Goal: Entertainment & Leisure: Consume media (video, audio)

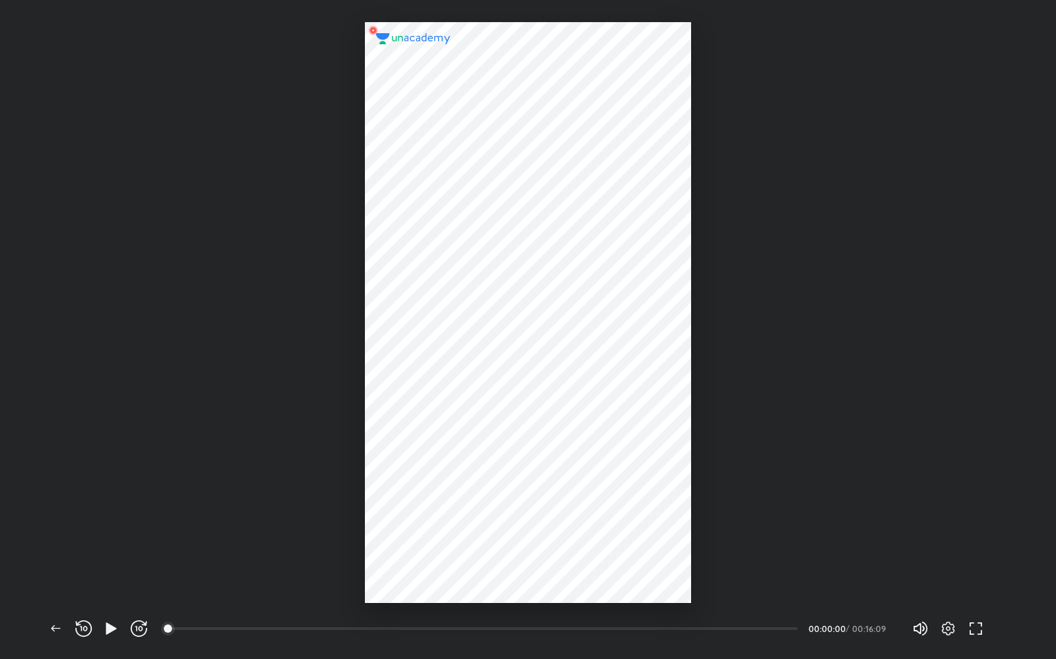
scroll to position [659, 1056]
click at [921, 621] on icon "button" at bounding box center [921, 628] width 17 height 17
click at [104, 616] on button "button" at bounding box center [111, 629] width 28 height 28
click at [951, 625] on icon "button" at bounding box center [948, 628] width 13 height 14
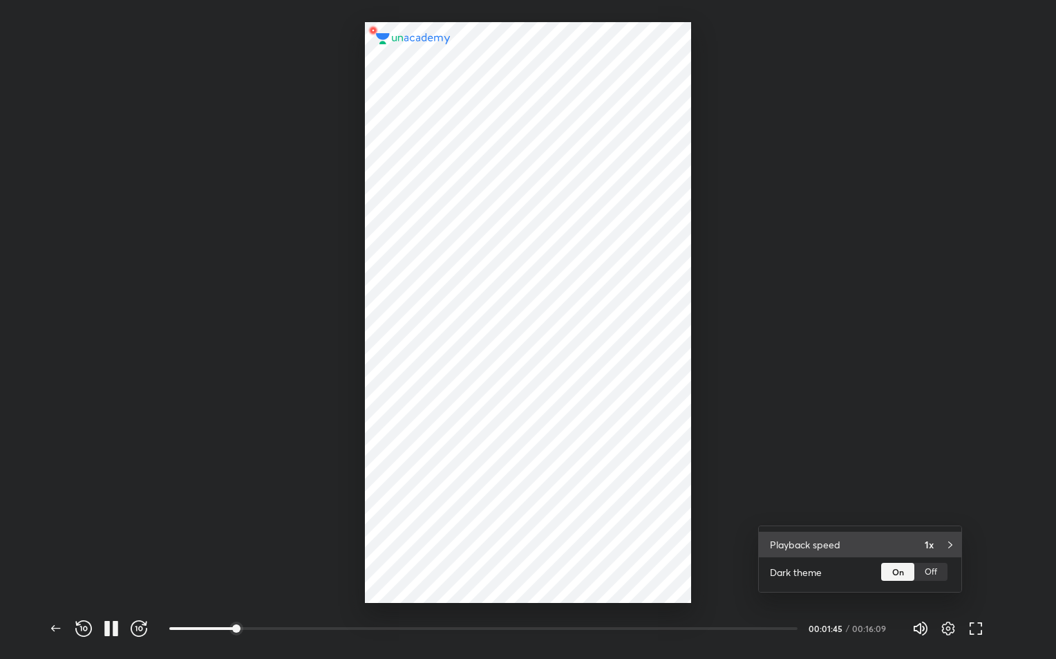
click at [945, 546] on icon at bounding box center [950, 544] width 11 height 11
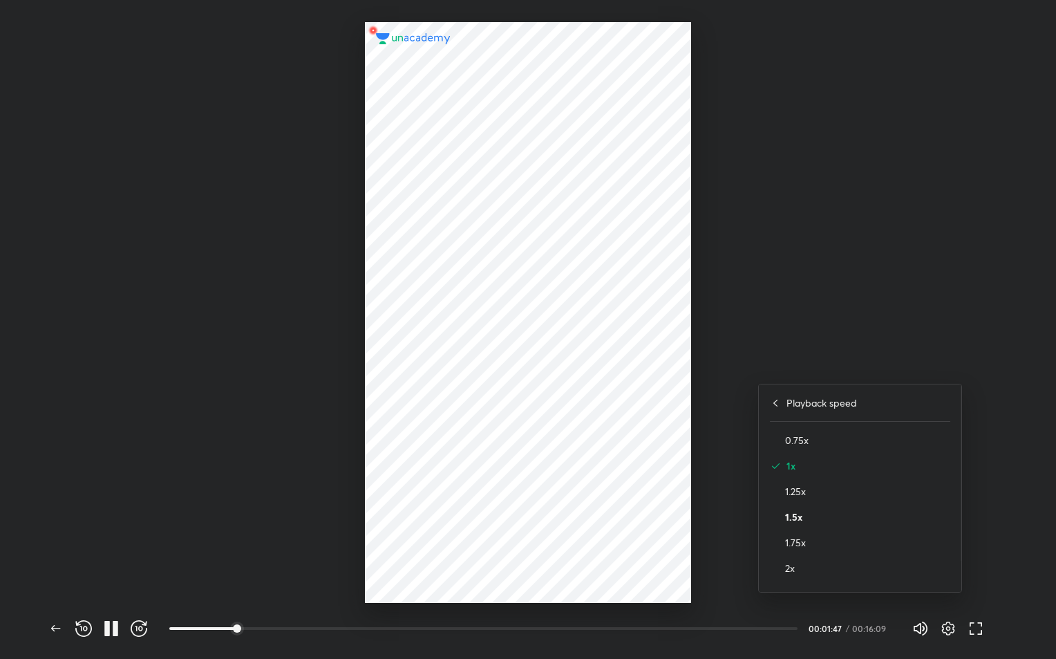
click at [809, 519] on h4 "1.5x" at bounding box center [867, 517] width 165 height 15
click at [950, 625] on div at bounding box center [528, 329] width 1056 height 659
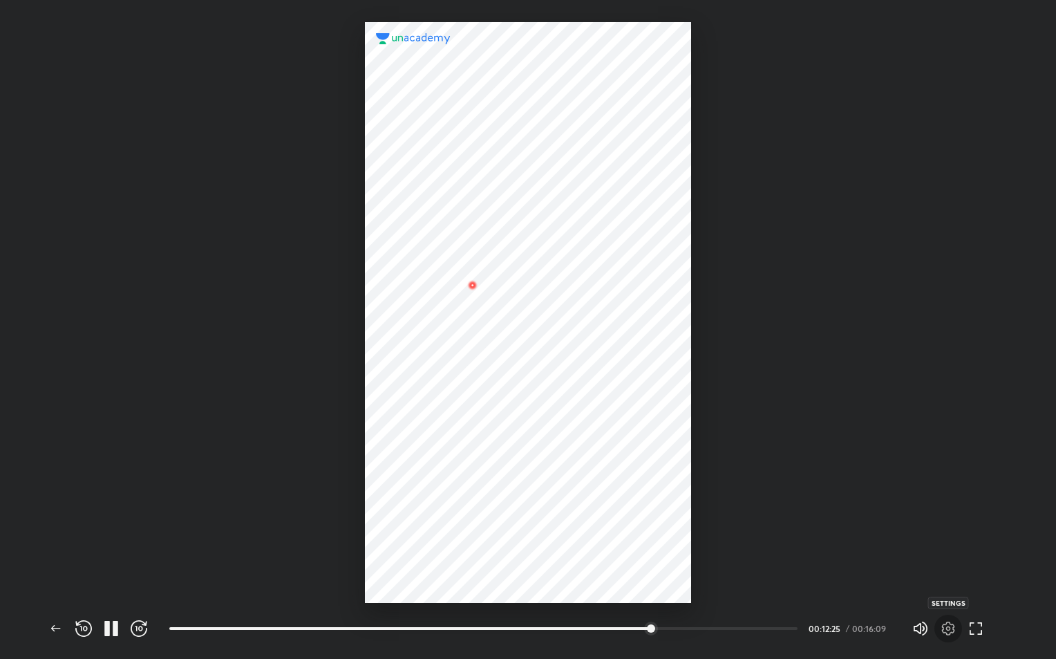
click at [951, 618] on button "button" at bounding box center [949, 629] width 28 height 28
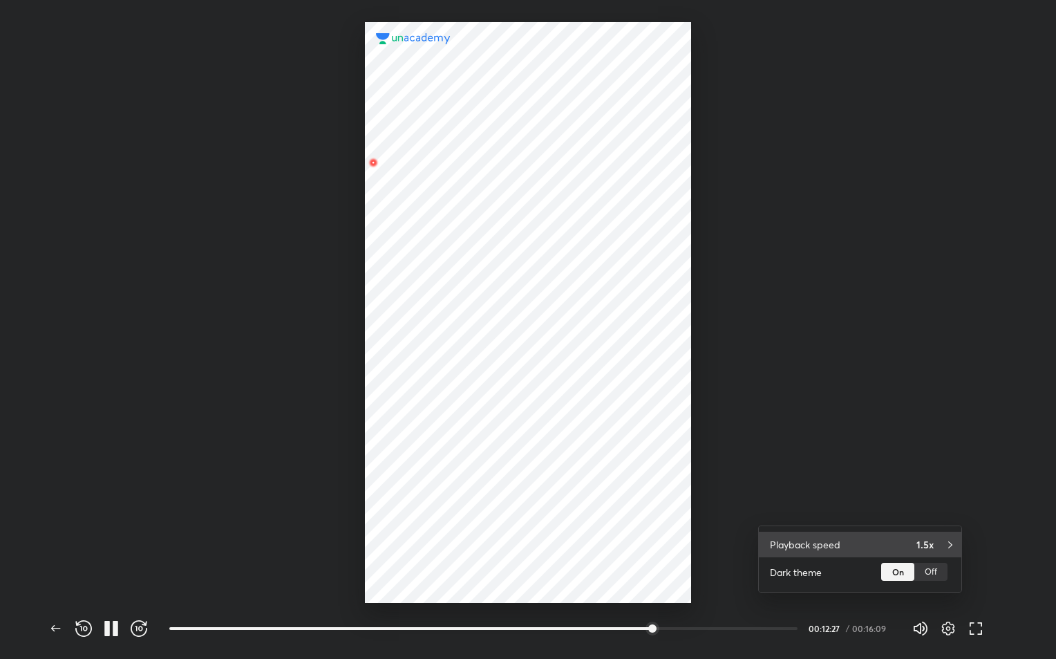
click at [946, 550] on icon at bounding box center [950, 544] width 11 height 11
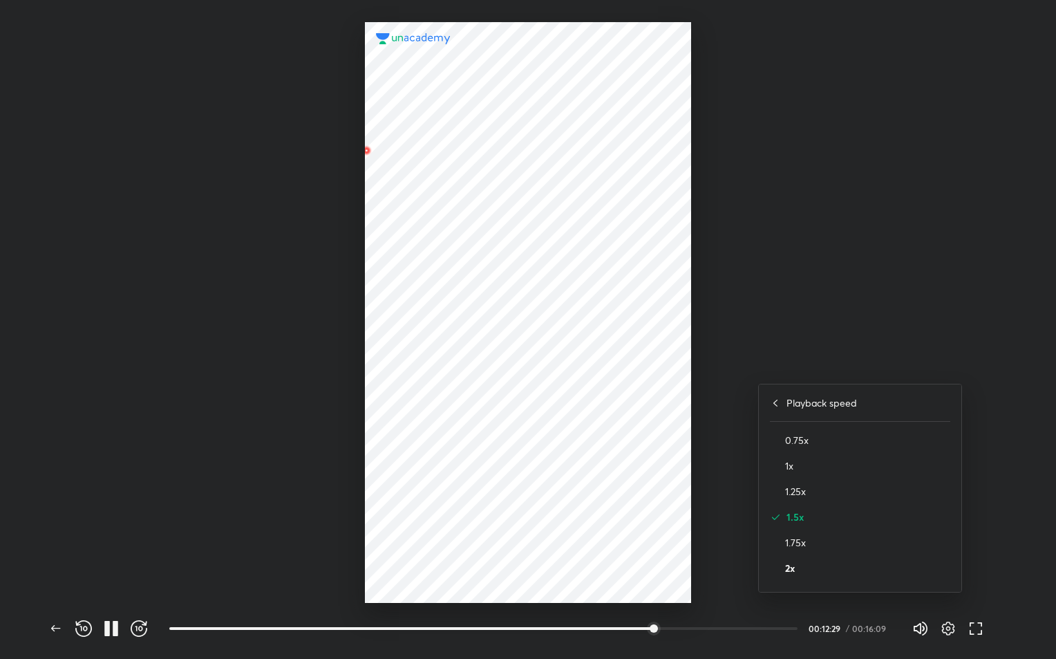
click at [852, 570] on h4 "2x" at bounding box center [867, 568] width 165 height 15
click at [1045, 558] on div at bounding box center [528, 329] width 1056 height 659
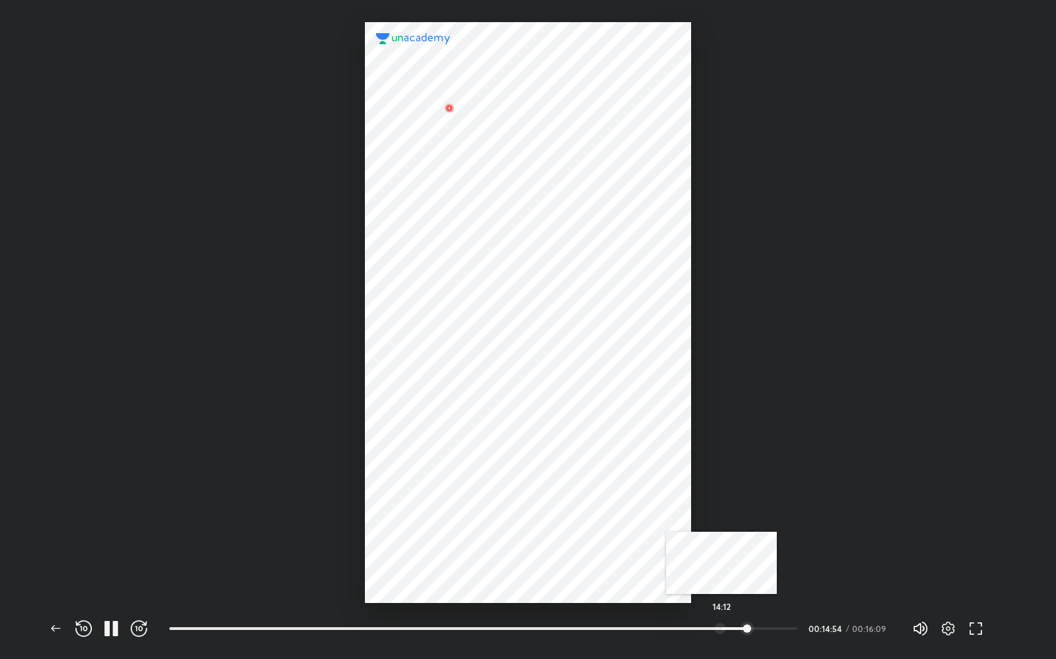
click at [722, 625] on div at bounding box center [720, 628] width 11 height 11
click at [734, 625] on div at bounding box center [732, 628] width 11 height 11
click at [736, 625] on div at bounding box center [734, 628] width 11 height 11
click at [745, 624] on div at bounding box center [743, 628] width 11 height 11
click at [764, 629] on div at bounding box center [762, 628] width 11 height 11
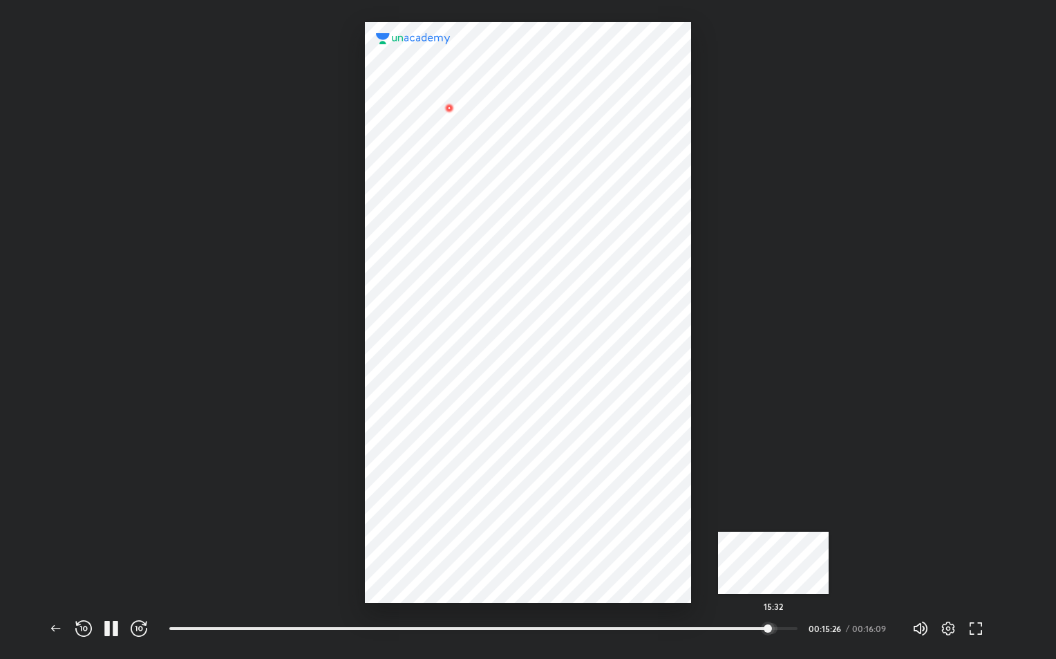
click at [774, 628] on div at bounding box center [772, 628] width 11 height 11
